Goal: Information Seeking & Learning: Learn about a topic

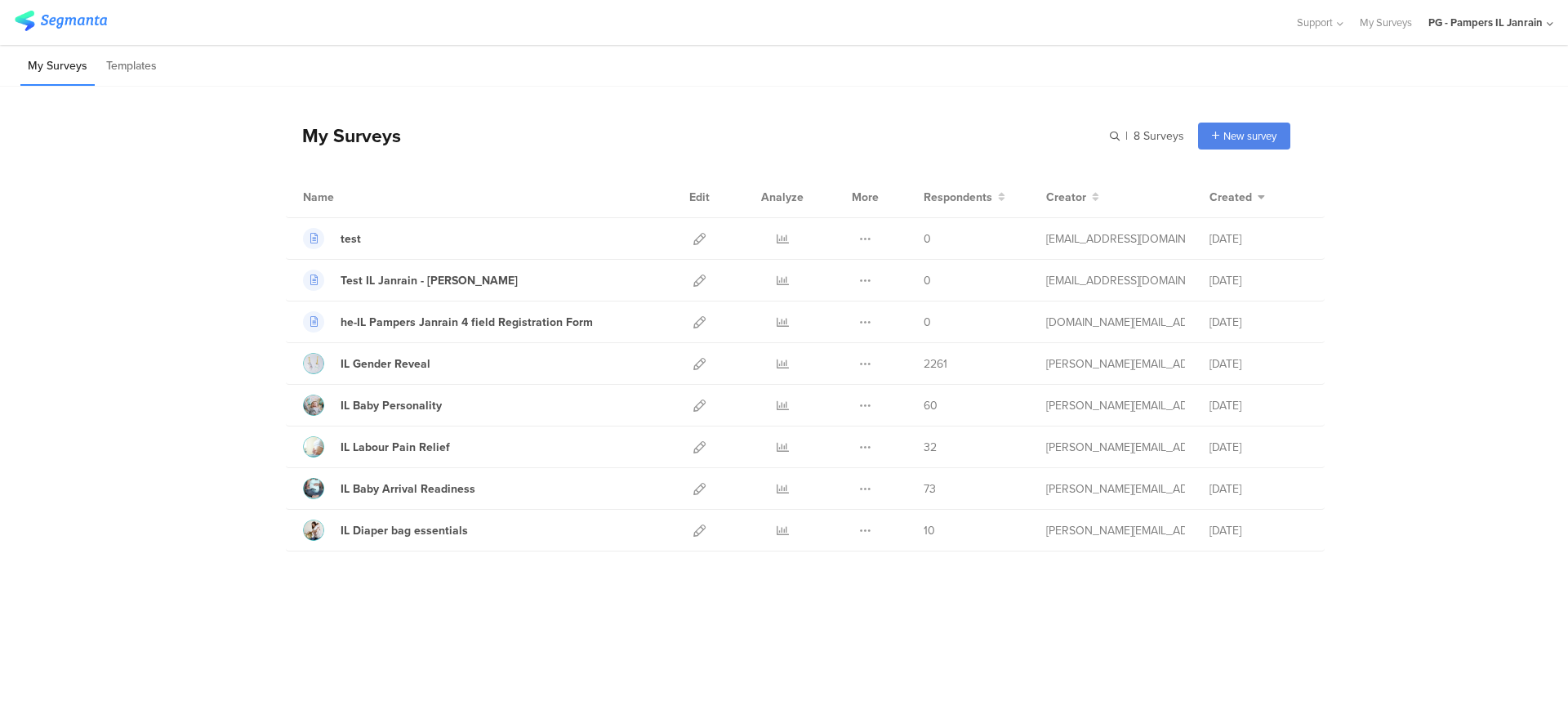
click at [1476, 36] on div "PG - Pampers IL Janrain" at bounding box center [1489, 22] width 125 height 45
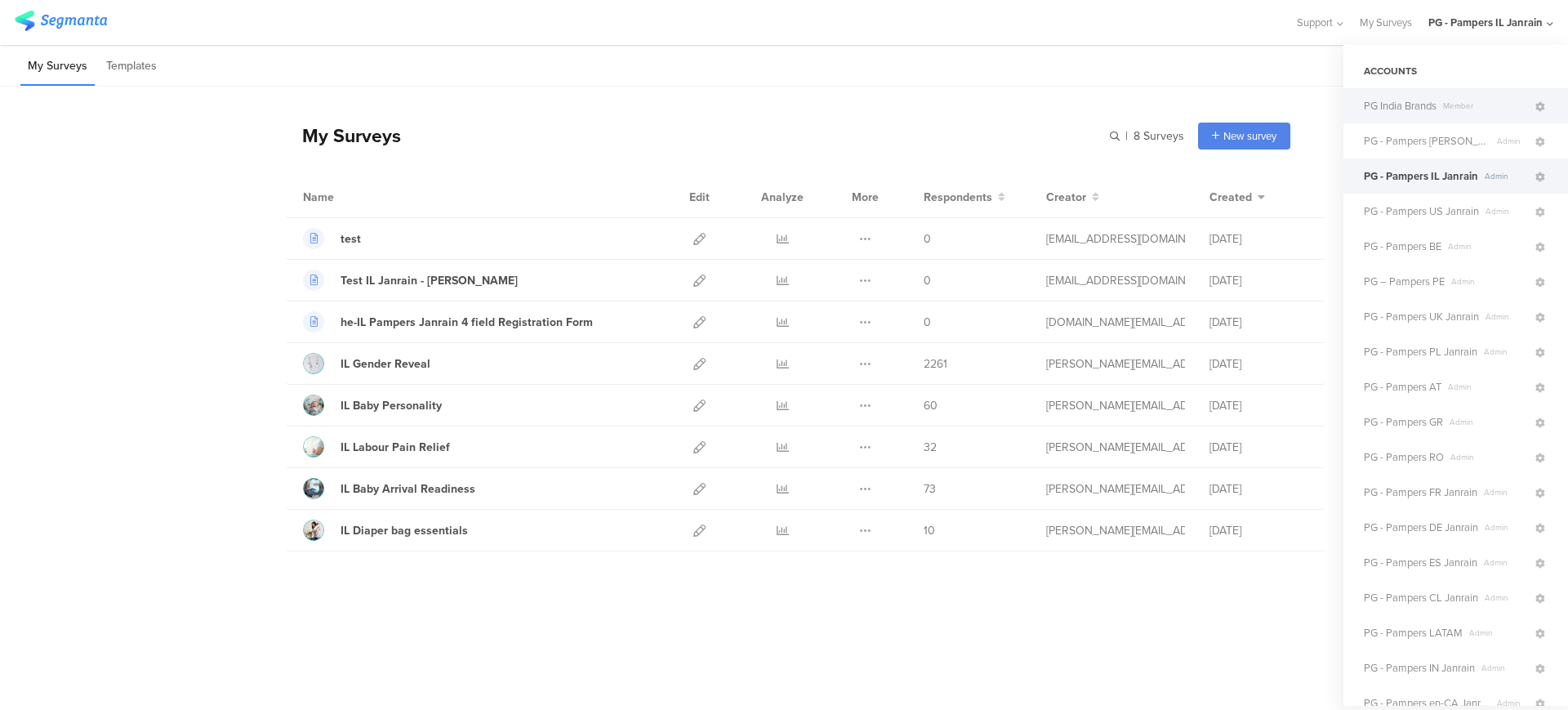
click at [1422, 99] on span "PG India Brands" at bounding box center [1400, 106] width 73 height 16
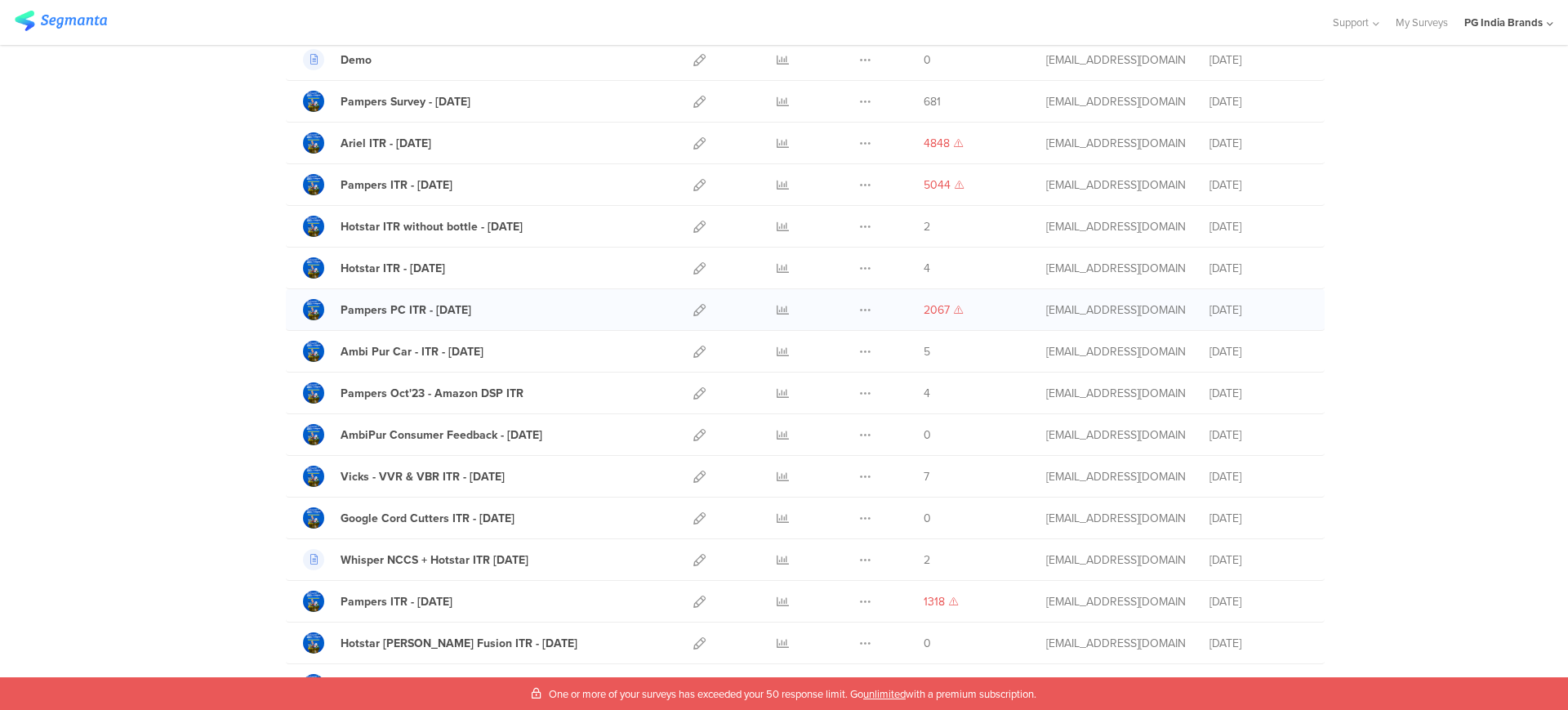
scroll to position [1051, 0]
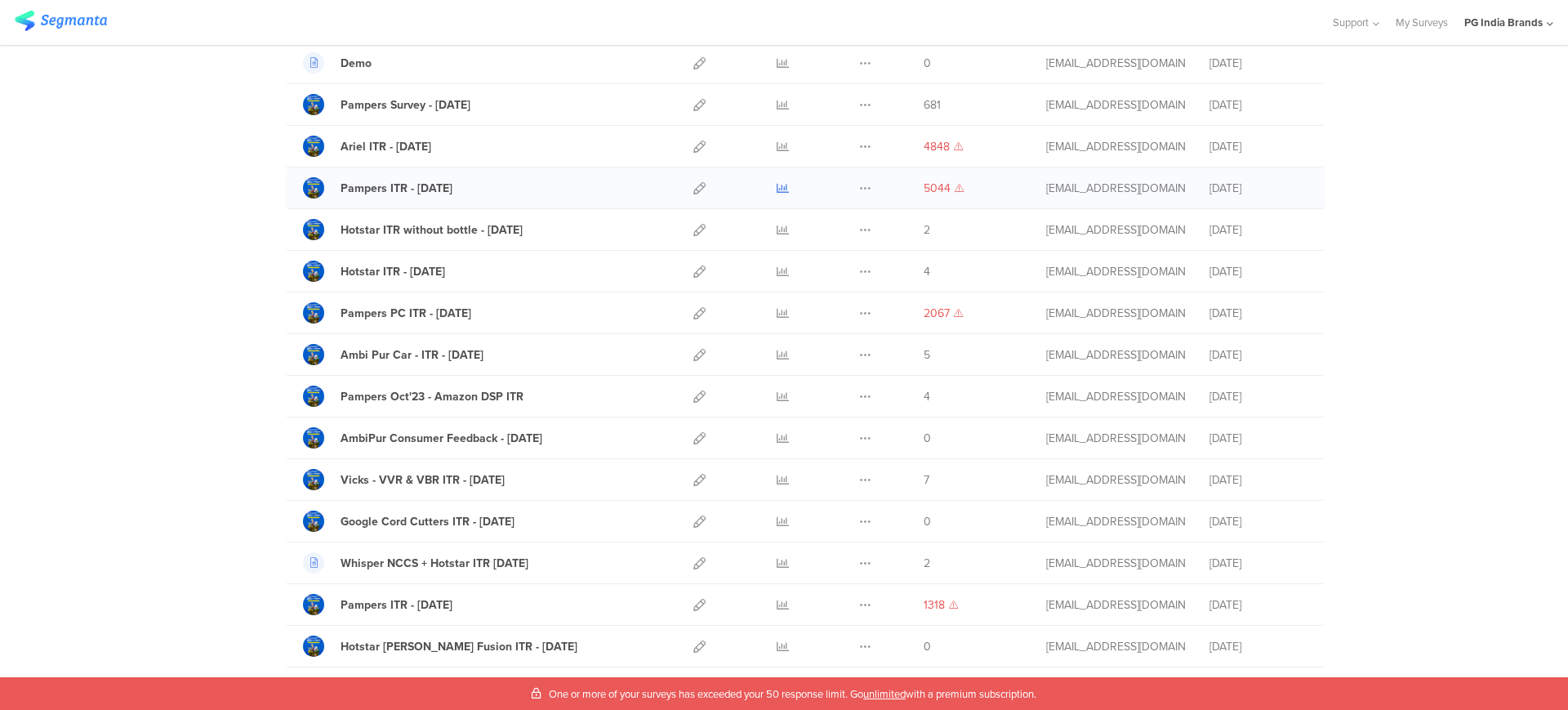
click at [776, 179] on link at bounding box center [782, 188] width 12 height 41
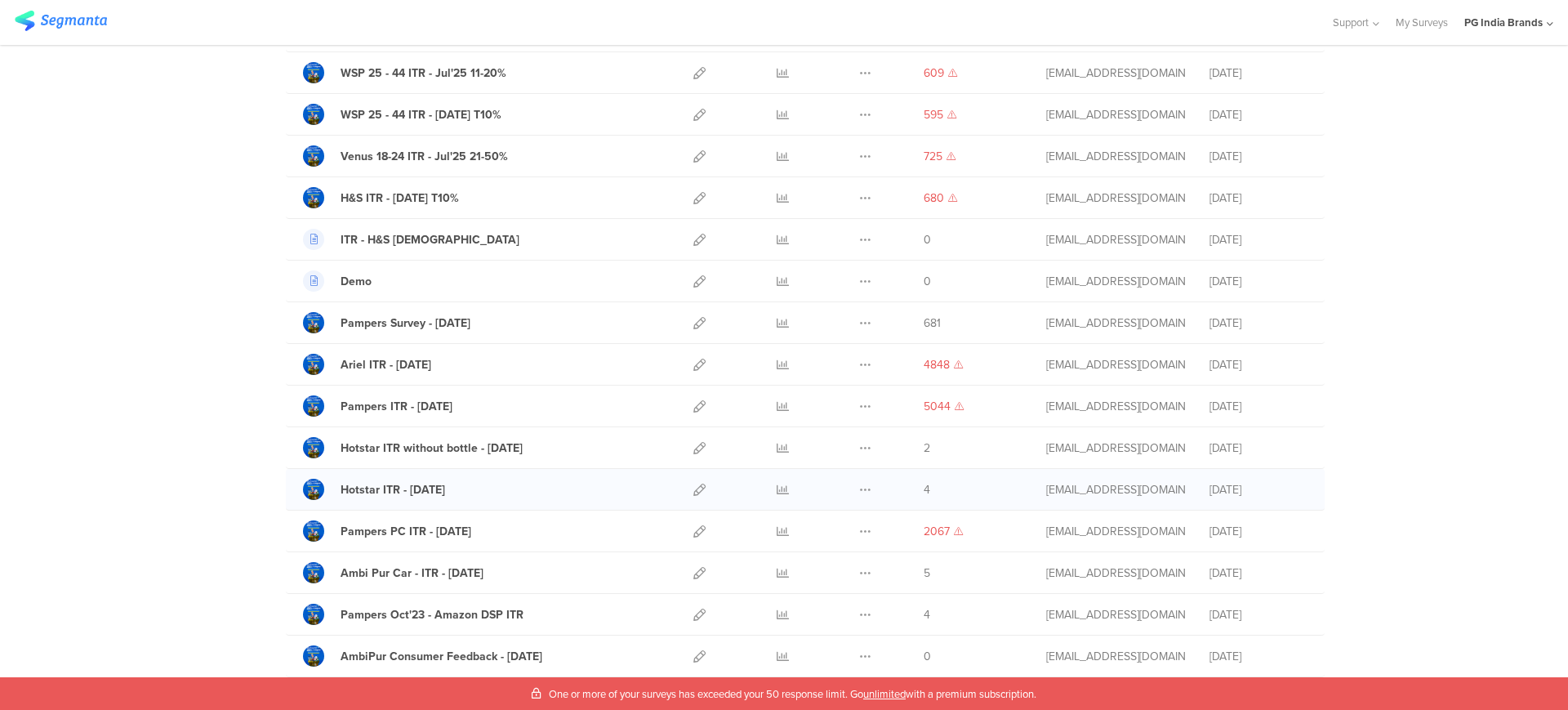
scroll to position [832, 0]
click at [776, 403] on icon at bounding box center [782, 407] width 12 height 12
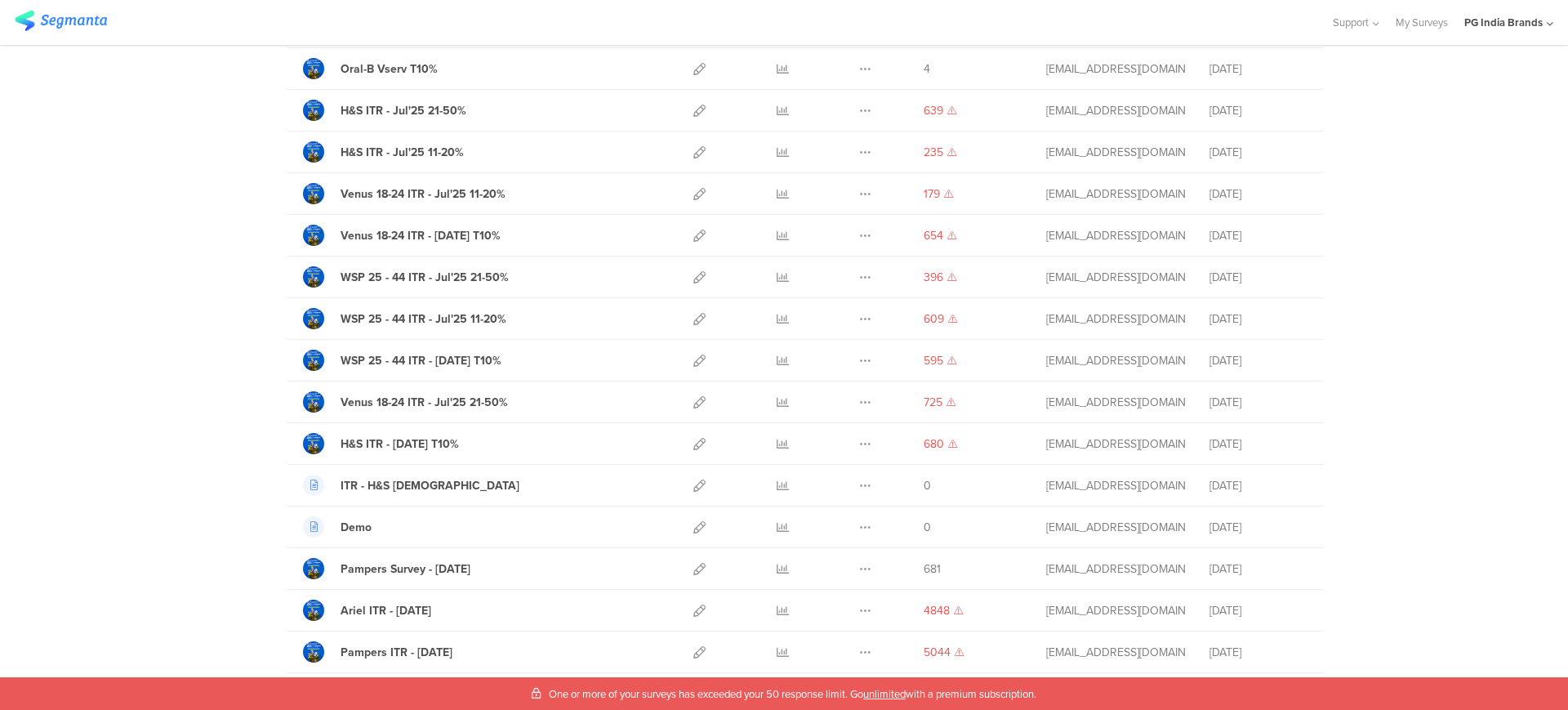
scroll to position [587, 0]
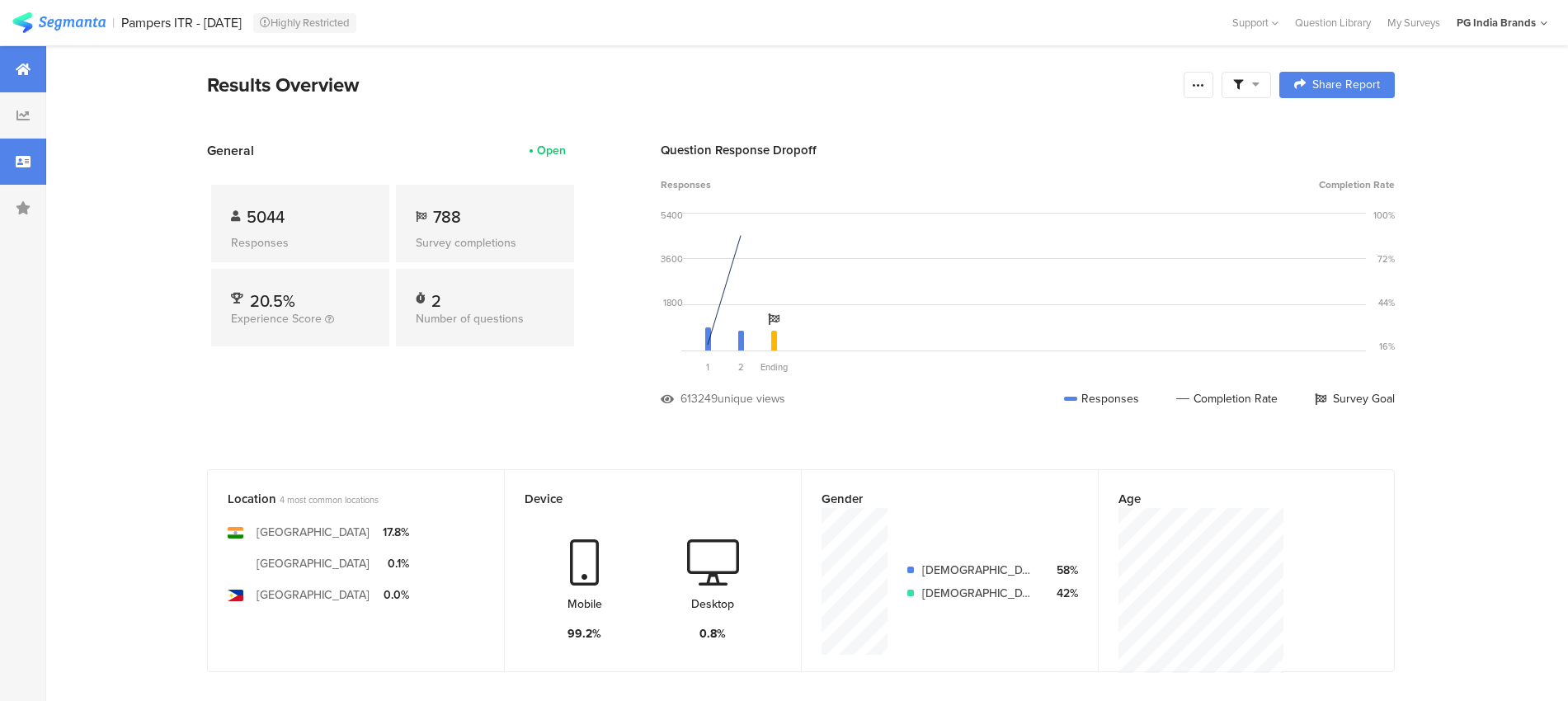
click at [12, 156] on div at bounding box center [23, 162] width 46 height 46
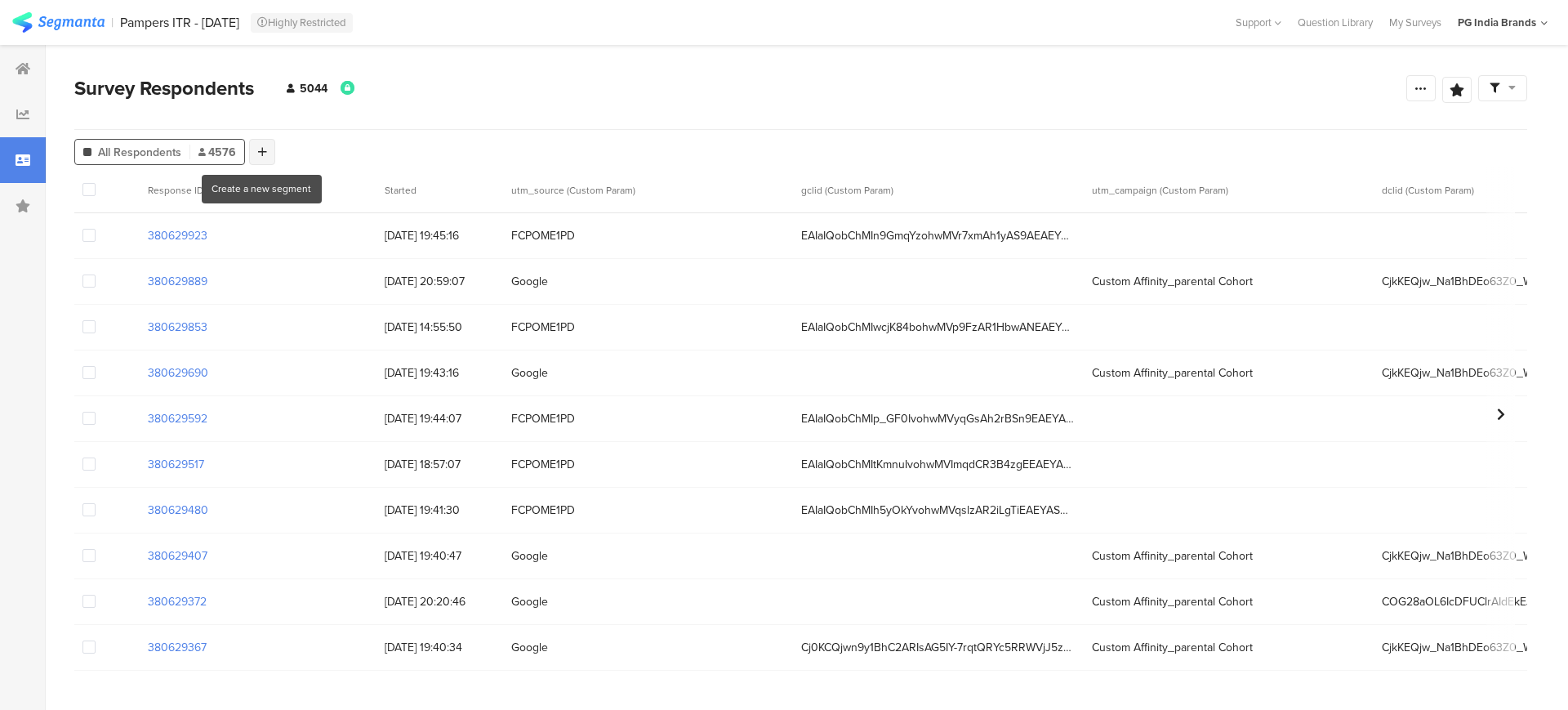
click at [262, 148] on icon at bounding box center [263, 152] width 9 height 11
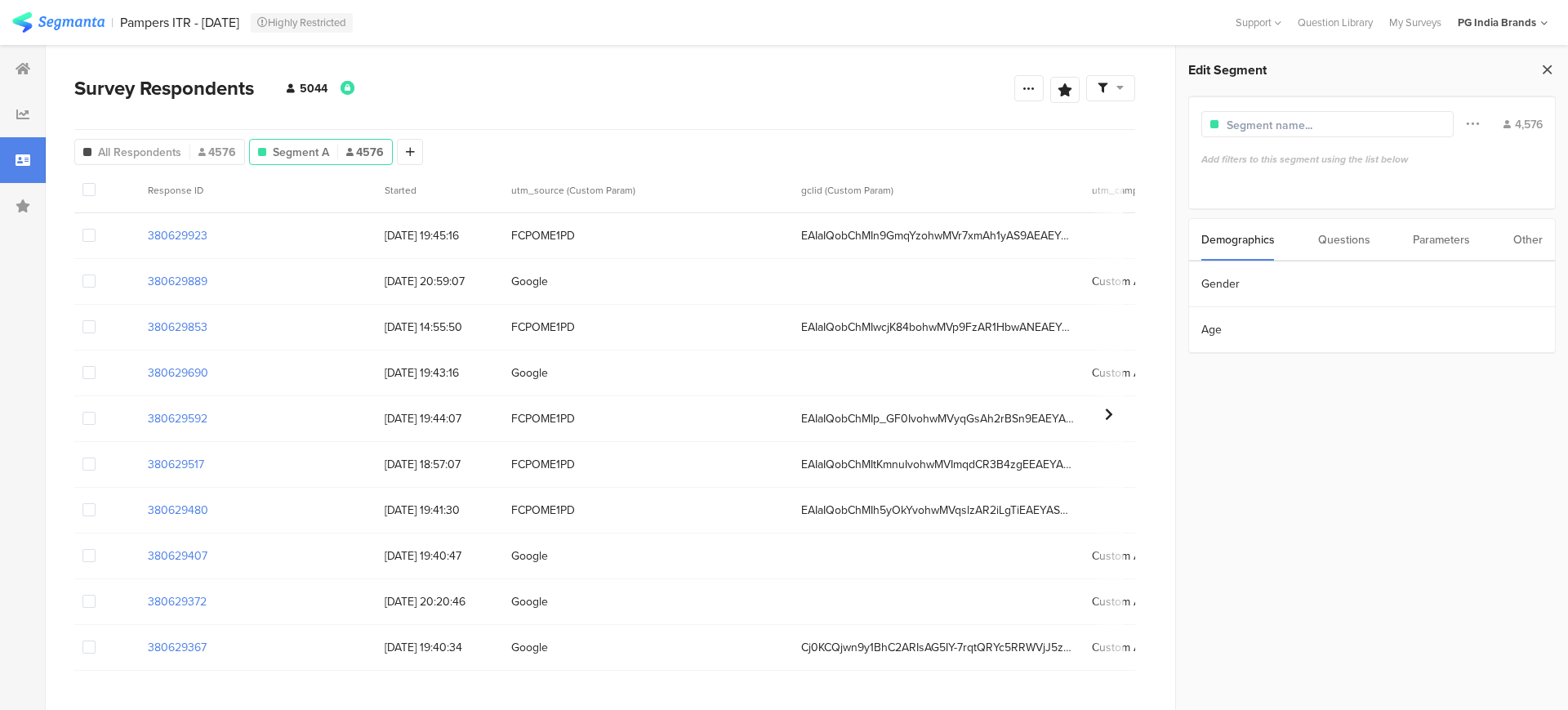
click at [1549, 71] on icon at bounding box center [1546, 69] width 17 height 22
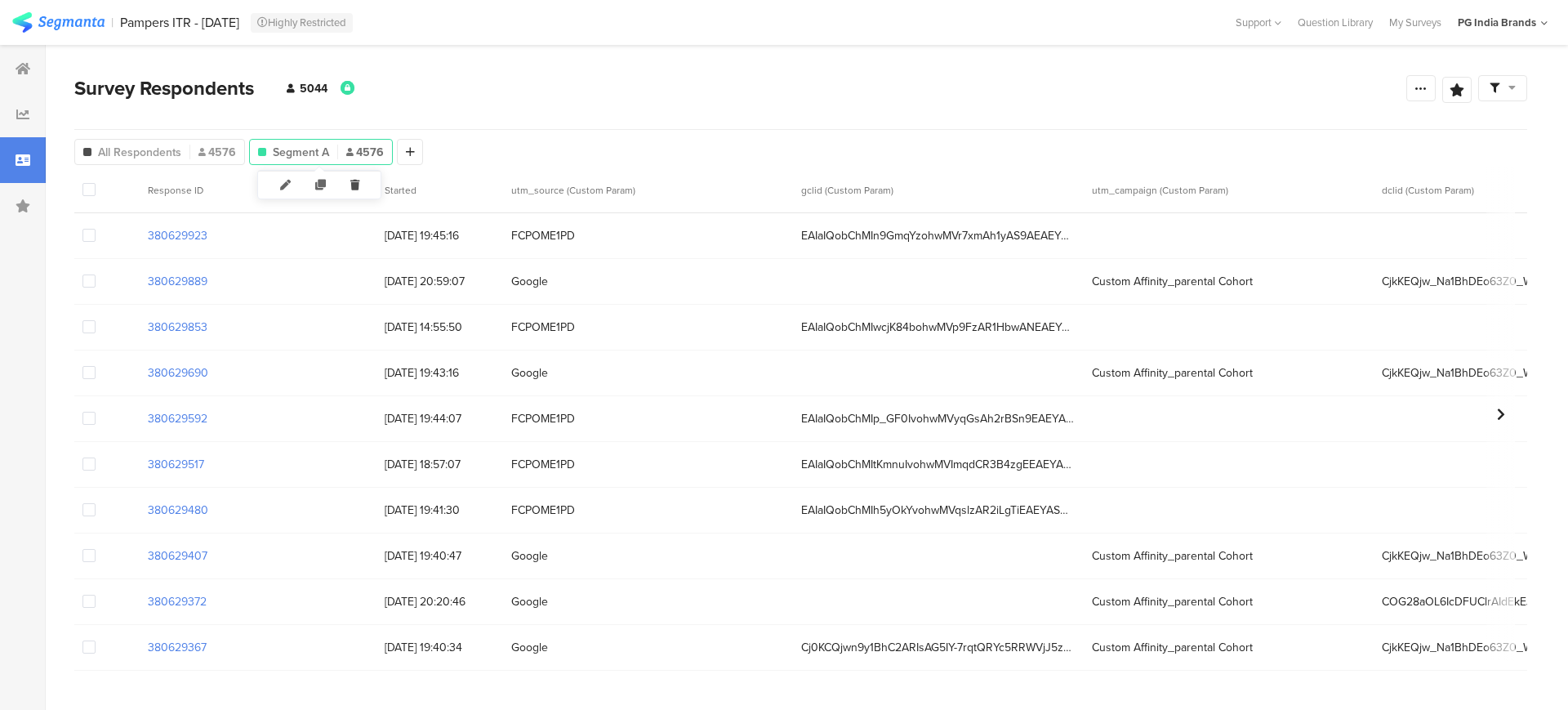
click at [354, 184] on icon at bounding box center [355, 185] width 34 height 27
click at [252, 148] on div at bounding box center [262, 152] width 26 height 26
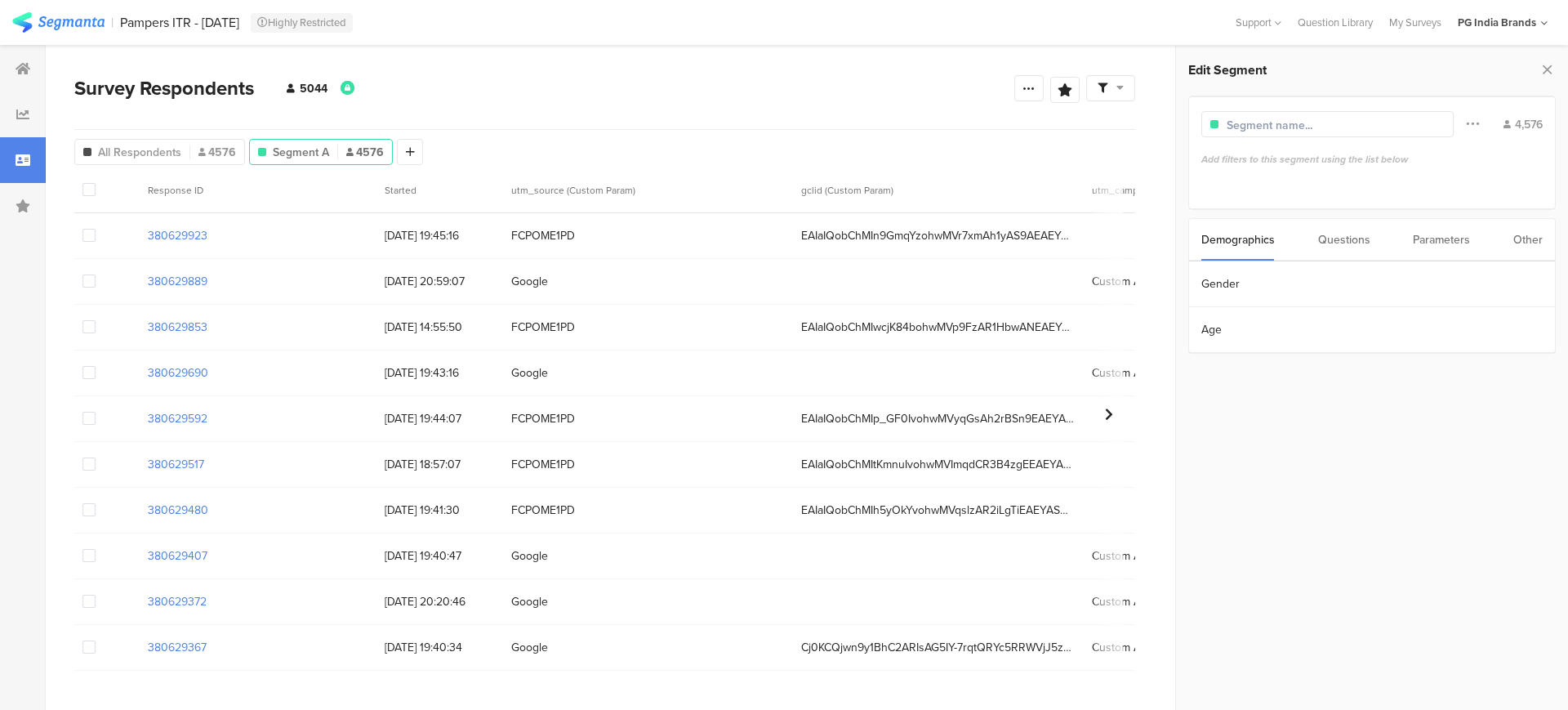
click at [1428, 241] on div "Parameters" at bounding box center [1441, 240] width 57 height 41
click at [1255, 292] on section "utm_source" at bounding box center [1371, 284] width 366 height 46
